Goal: Task Accomplishment & Management: Manage account settings

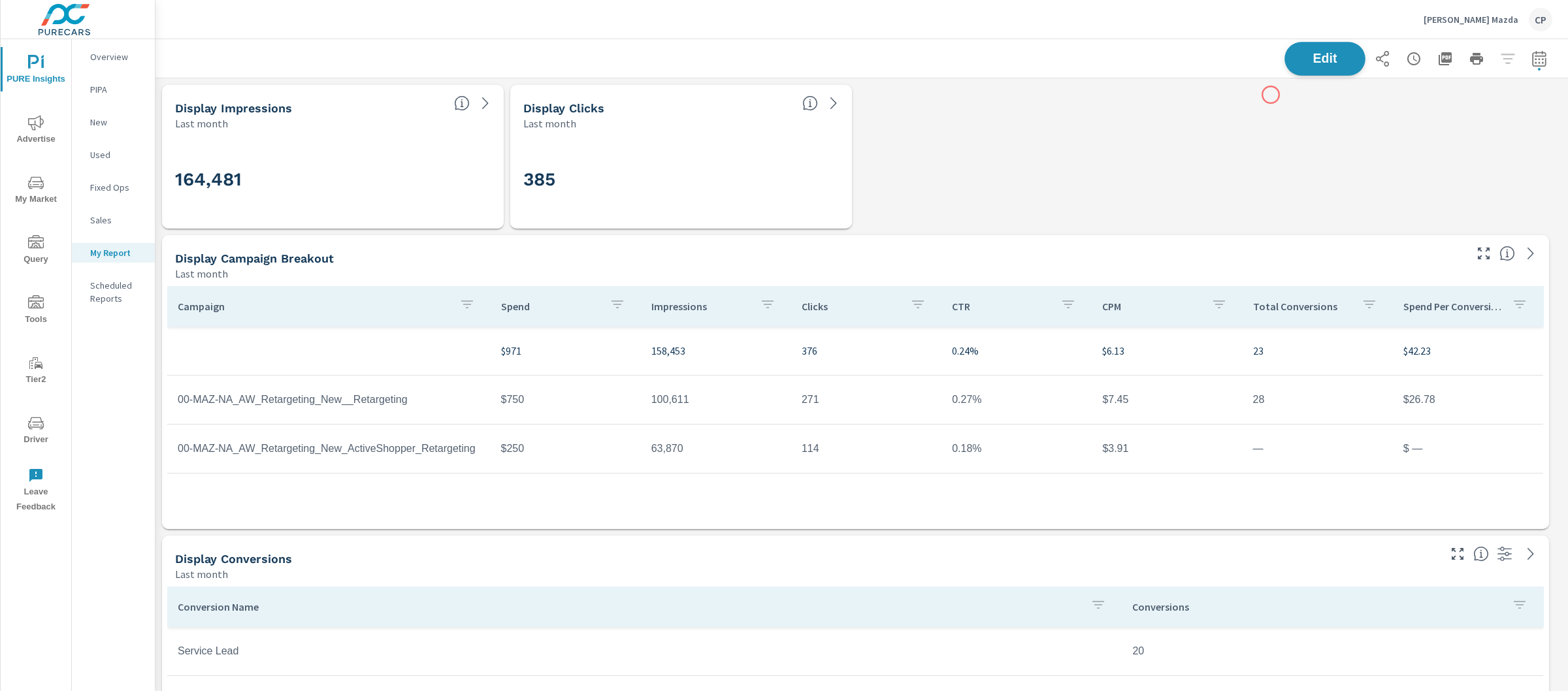
scroll to position [4088, 1425]
click at [1450, 23] on button "[PERSON_NAME] Mazda CP" at bounding box center [1487, 19] width 139 height 39
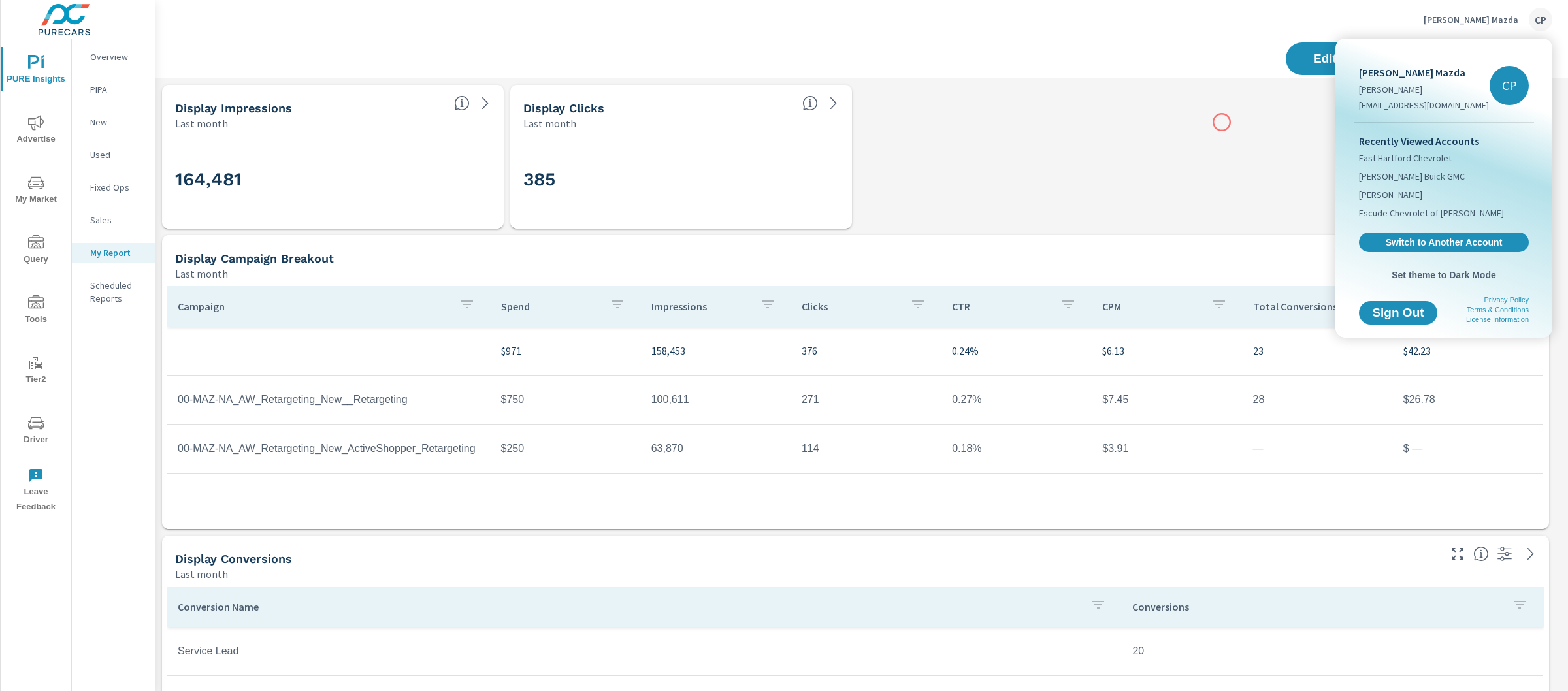
click at [1214, 130] on div at bounding box center [784, 346] width 1568 height 691
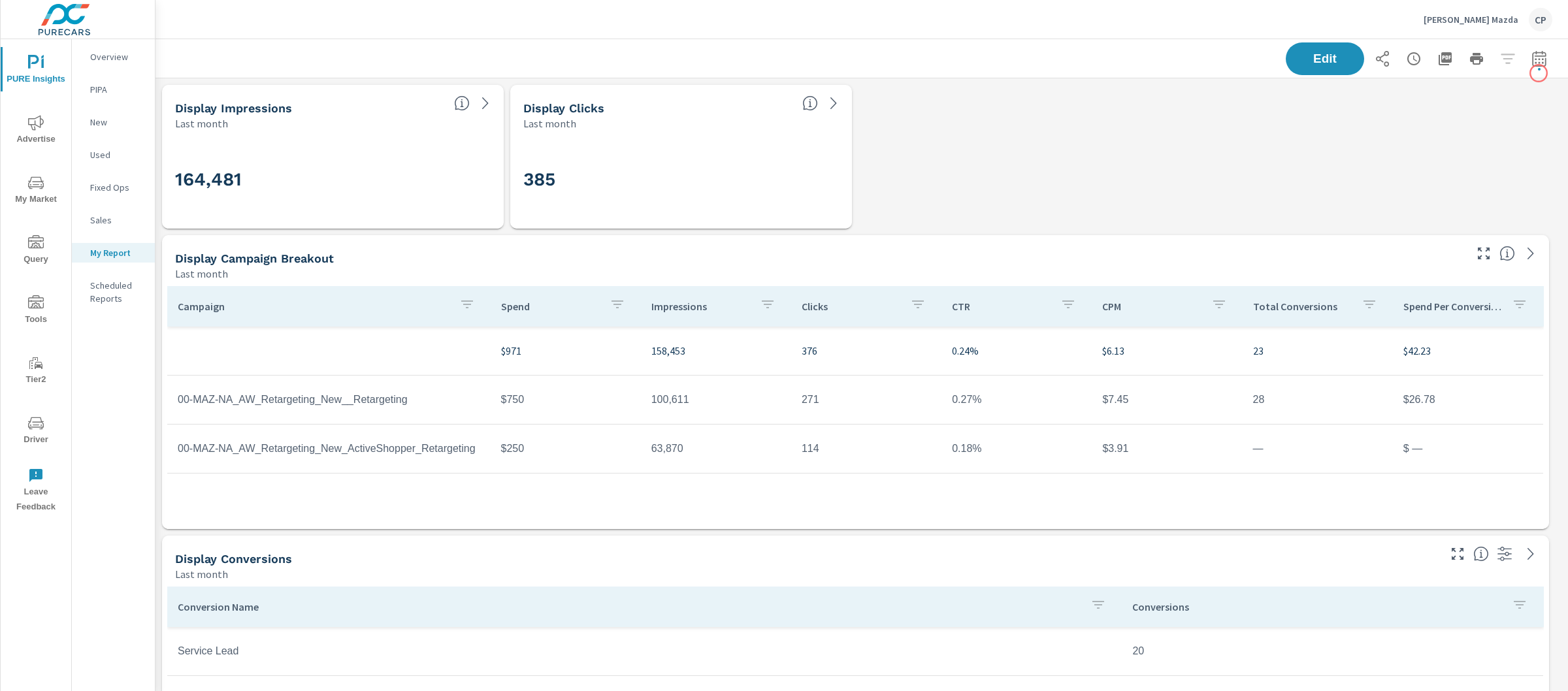
click at [1538, 73] on div "Edit" at bounding box center [1418, 59] width 267 height 33
click at [1530, 66] on button "button" at bounding box center [1539, 59] width 26 height 26
click at [1421, 122] on select "Custom [DATE] Last week Last 7 days Last 14 days Last 30 days Last 45 days Last…" at bounding box center [1422, 113] width 130 height 26
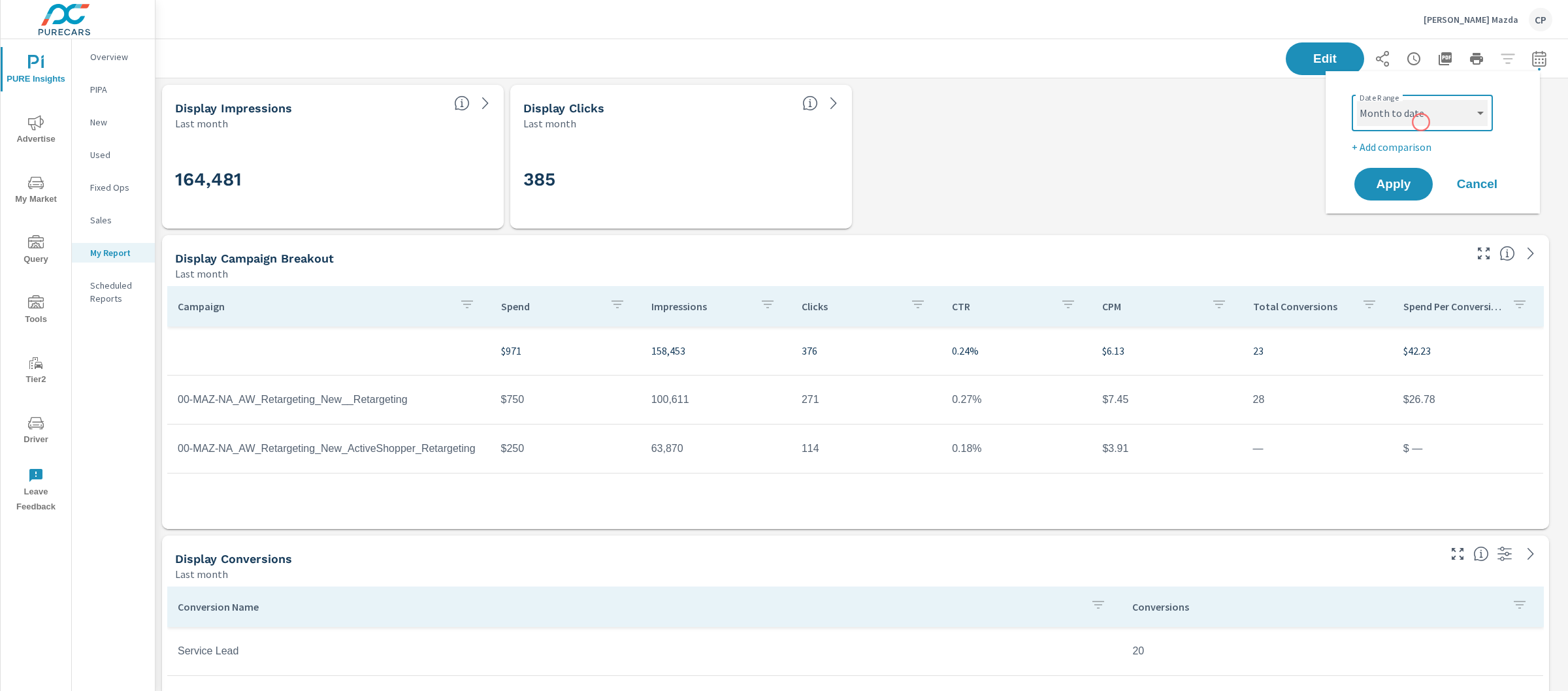
click at [1357, 100] on select "Custom [DATE] Last week Last 7 days Last 14 days Last 30 days Last 45 days Last…" at bounding box center [1422, 113] width 130 height 26
select select "Month to date"
click at [1418, 170] on button "Apply" at bounding box center [1393, 184] width 81 height 34
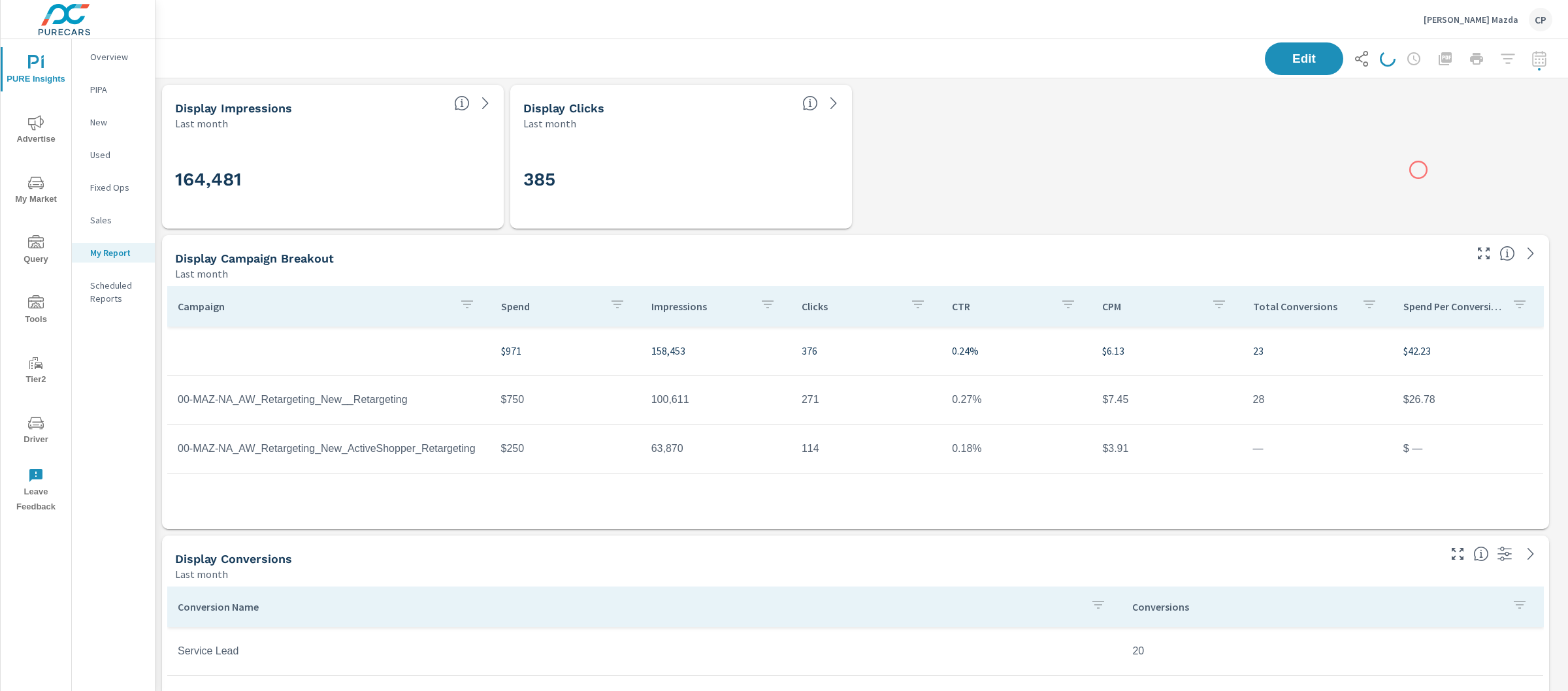
scroll to position [4088, 1425]
click at [1474, 5] on button "[PERSON_NAME] Mazda CP" at bounding box center [1487, 19] width 139 height 39
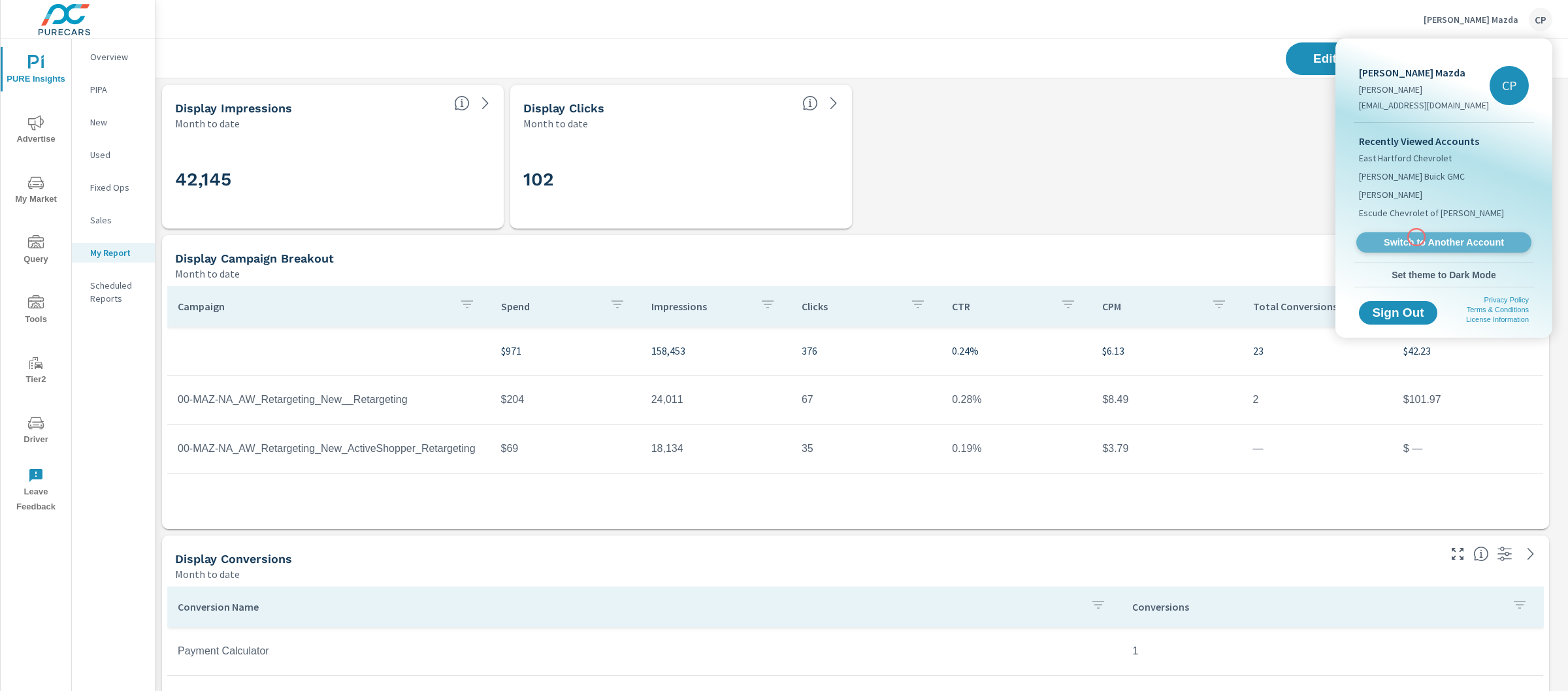
click at [1416, 237] on span "Switch to Another Account" at bounding box center [1443, 242] width 160 height 12
